Goal: Task Accomplishment & Management: Use online tool/utility

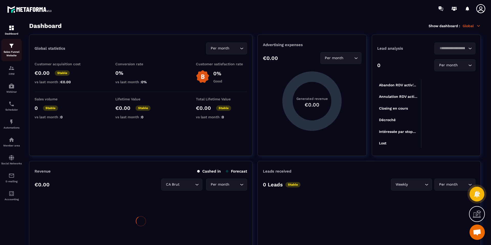
click at [9, 52] on p "Sales Funnel Website" at bounding box center [11, 53] width 20 height 7
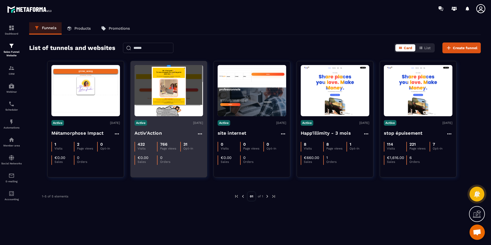
click at [162, 101] on img at bounding box center [169, 90] width 69 height 51
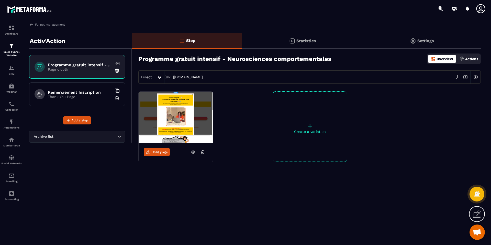
click at [161, 151] on span "Edit page" at bounding box center [160, 152] width 15 height 4
